Goal: Task Accomplishment & Management: Complete application form

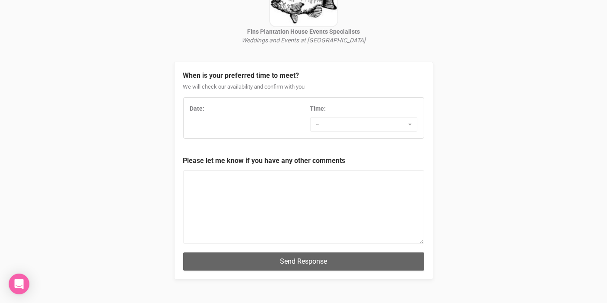
scroll to position [94, 0]
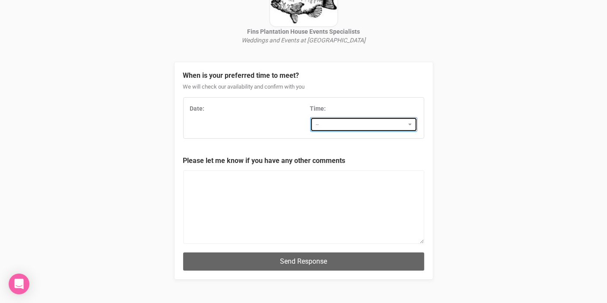
click at [351, 126] on span "--" at bounding box center [361, 124] width 90 height 9
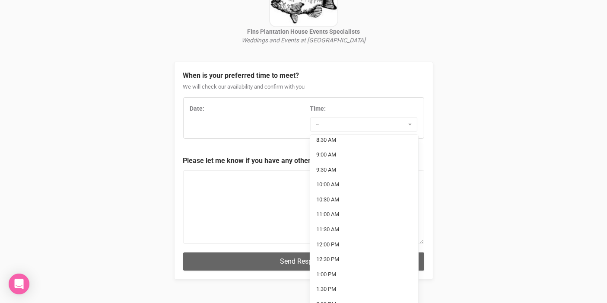
scroll to position [0, 0]
click at [250, 122] on div "Date: Time: -- 7:00 AM 7:30 AM 8:00 AM 8:30 AM 9:00 AM 9:30 AM 10:00 AM 10:30 A…" at bounding box center [304, 118] width 240 height 28
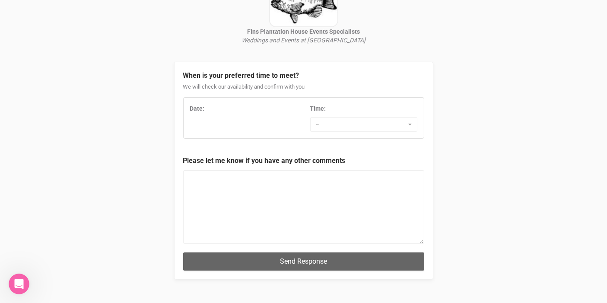
click at [225, 121] on div "Date: Time: -- 7:00 AM 7:30 AM 8:00 AM 8:30 AM 9:00 AM 9:30 AM 10:00 AM 10:30 A…" at bounding box center [304, 118] width 240 height 28
click at [213, 110] on div "Date:" at bounding box center [243, 108] width 107 height 9
click at [198, 121] on div "Date: Time: -- 7:00 AM 7:30 AM 8:00 AM 8:30 AM 9:00 AM 9:30 AM 10:00 AM 10:30 A…" at bounding box center [304, 118] width 240 height 28
click at [230, 110] on div "Date:" at bounding box center [243, 108] width 107 height 9
click at [208, 110] on div "Date:" at bounding box center [243, 108] width 107 height 9
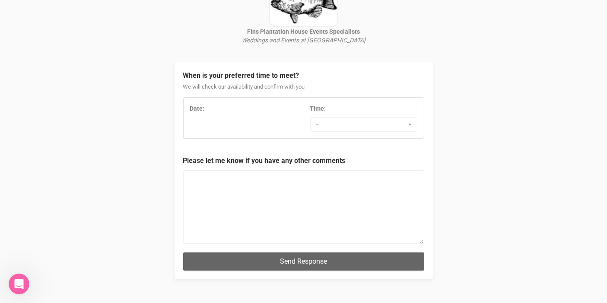
click at [208, 110] on div "Date:" at bounding box center [243, 108] width 107 height 9
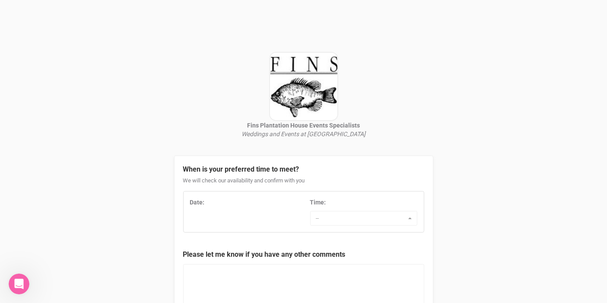
click at [269, 208] on div "Date:" at bounding box center [244, 204] width 120 height 13
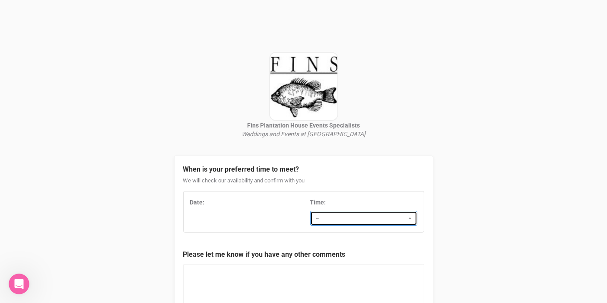
click at [327, 224] on button "--" at bounding box center [363, 218] width 107 height 15
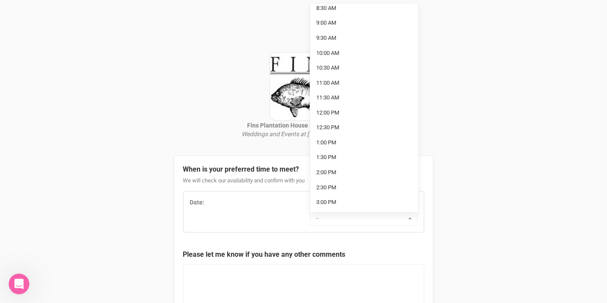
click at [252, 201] on div "Date:" at bounding box center [243, 202] width 107 height 9
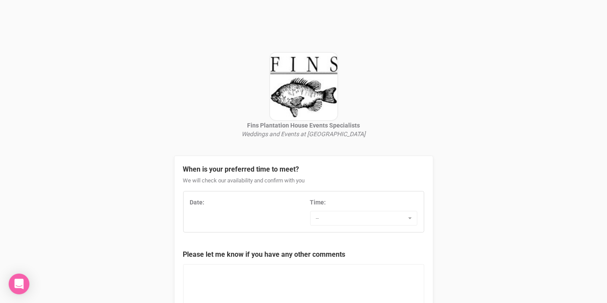
click at [201, 203] on strong "Date:" at bounding box center [197, 202] width 15 height 7
click at [202, 203] on strong "Date:" at bounding box center [197, 202] width 15 height 7
click at [204, 203] on div "Date:" at bounding box center [243, 202] width 107 height 9
click at [208, 202] on div "Date:" at bounding box center [243, 202] width 107 height 9
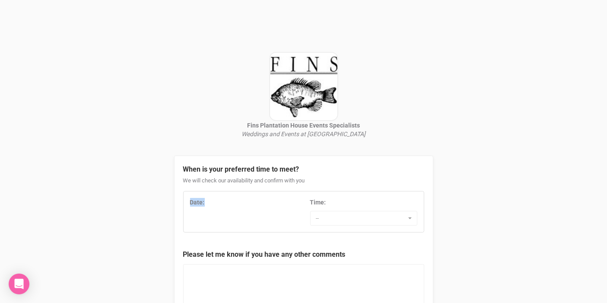
click at [208, 202] on div "Date:" at bounding box center [243, 202] width 107 height 9
click at [204, 214] on div "Date: Time: -- 7:00 AM 7:30 AM 8:00 AM 8:30 AM 9:00 AM 9:30 AM 10:00 AM 10:30 A…" at bounding box center [304, 212] width 240 height 28
click at [214, 193] on div "Date: Time: -- 7:00 AM 7:30 AM 8:00 AM 8:30 AM 9:00 AM 9:30 AM 10:00 AM 10:30 A…" at bounding box center [303, 211] width 241 height 41
click at [195, 203] on strong "Date:" at bounding box center [197, 202] width 15 height 7
click at [210, 210] on div "Date:" at bounding box center [244, 204] width 120 height 13
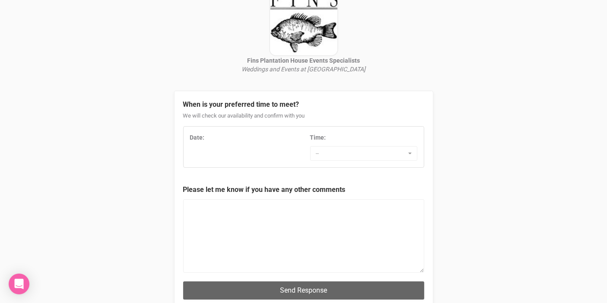
scroll to position [65, 0]
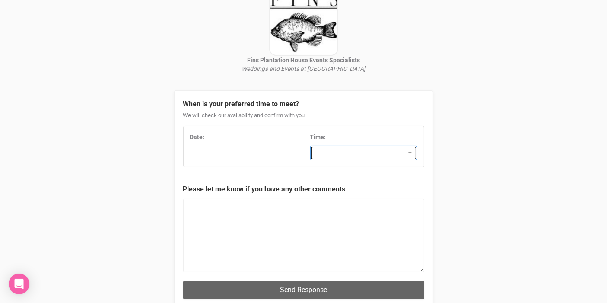
click at [332, 147] on button "--" at bounding box center [363, 153] width 107 height 15
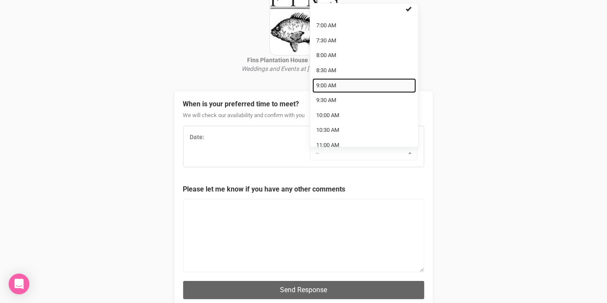
click at [346, 83] on link "9:00 AM" at bounding box center [364, 85] width 104 height 15
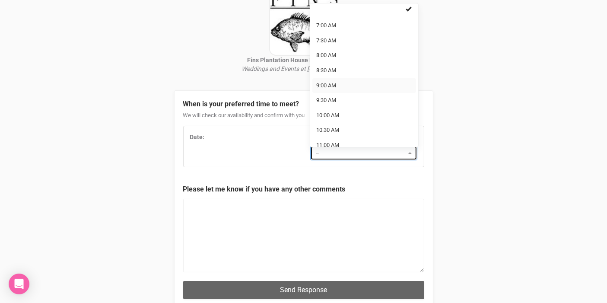
select select "9:00 AM"
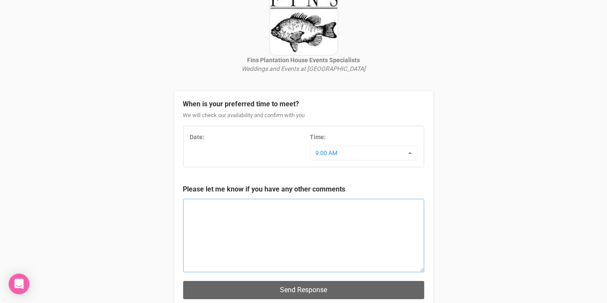
click at [235, 216] on textarea at bounding box center [303, 235] width 241 height 73
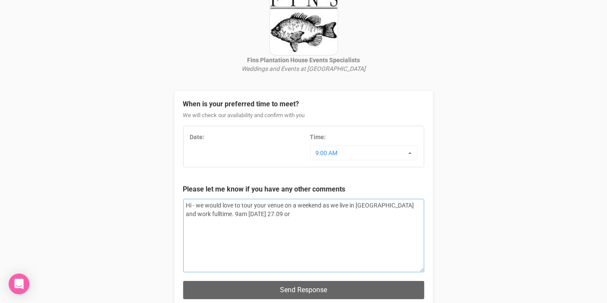
click at [235, 216] on textarea "Hi - we would love to tour your venue on a weekend as we live in Brisbane and w…" at bounding box center [303, 235] width 241 height 73
click at [282, 212] on textarea "Hi - we would love to tour your venue on a weekend as we live in Brisbane and w…" at bounding box center [303, 235] width 241 height 73
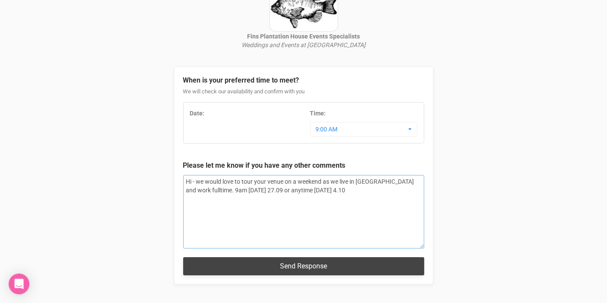
type textarea "Hi - we would love to tour your venue on a weekend as we live in Brisbane and w…"
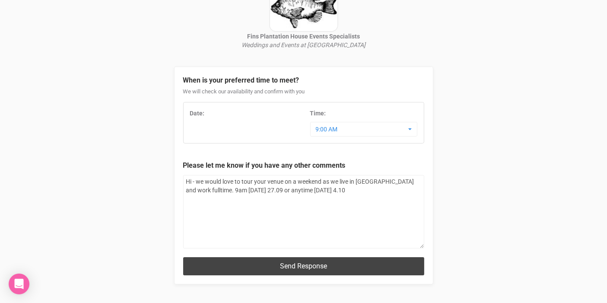
click at [321, 264] on button "Send Response" at bounding box center [303, 266] width 241 height 18
